Goal: Check status: Check status

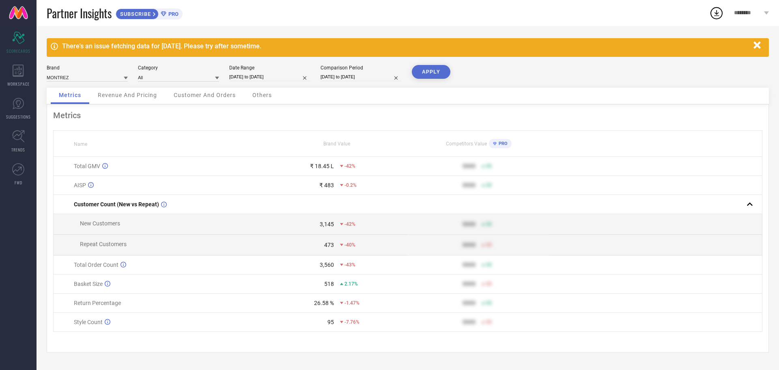
select select "7"
select select "2025"
select select "8"
select select "2025"
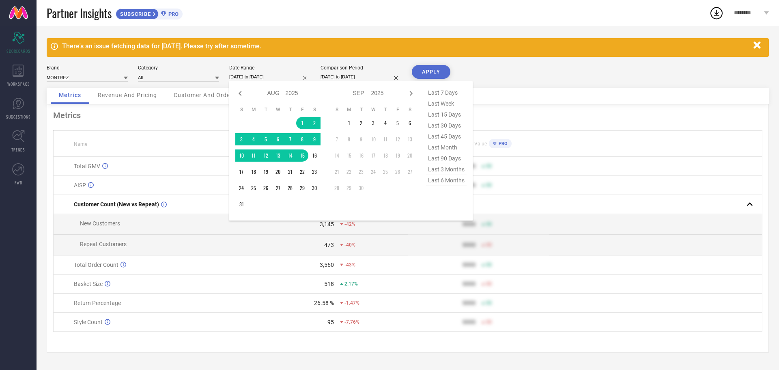
click at [280, 77] on input "[DATE] to [DATE]" at bounding box center [269, 77] width 81 height 9
click at [450, 148] on span "last month" at bounding box center [446, 147] width 41 height 11
type input "[DATE] to [DATE]"
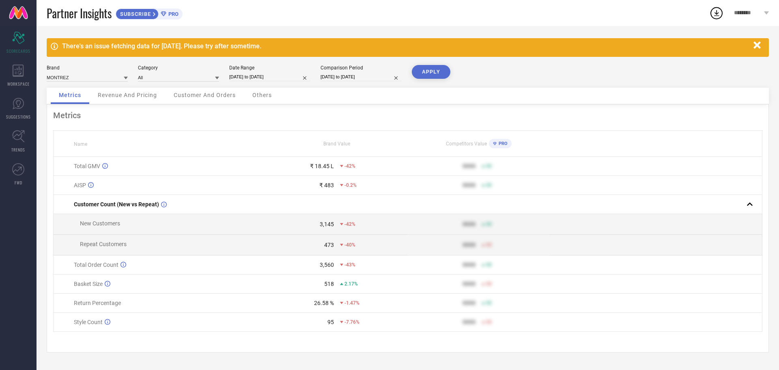
click at [442, 67] on button "APPLY" at bounding box center [431, 72] width 39 height 14
click at [247, 76] on input "[DATE] to [DATE]" at bounding box center [269, 77] width 81 height 9
select select "7"
select select "2025"
select select "8"
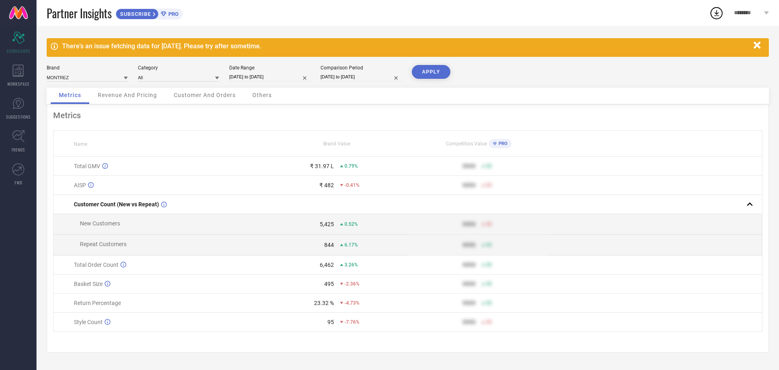
select select "2025"
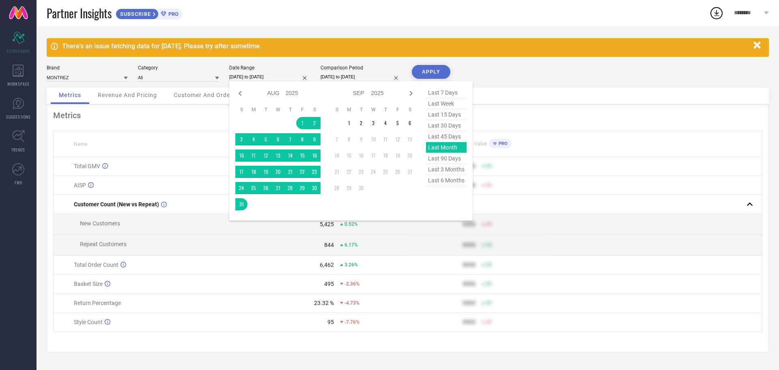
click at [454, 116] on span "last 15 days" at bounding box center [446, 114] width 41 height 11
type input "[DATE] to [DATE]"
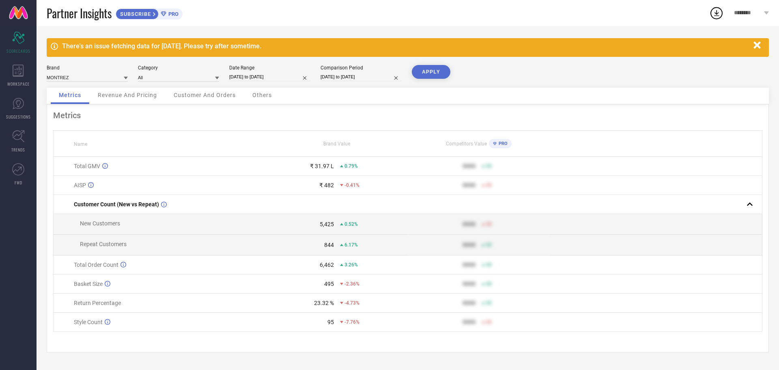
click at [436, 71] on button "APPLY" at bounding box center [431, 72] width 39 height 14
